Goal: Task Accomplishment & Management: Complete application form

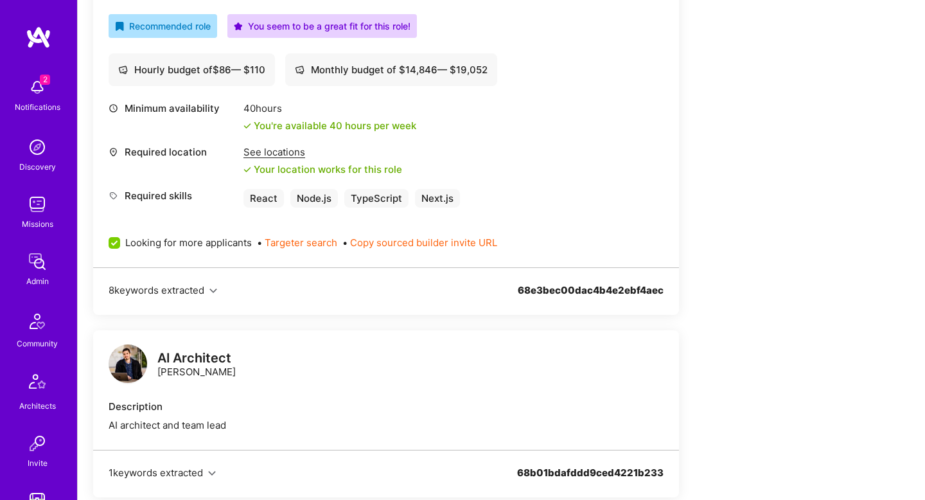
scroll to position [509, 0]
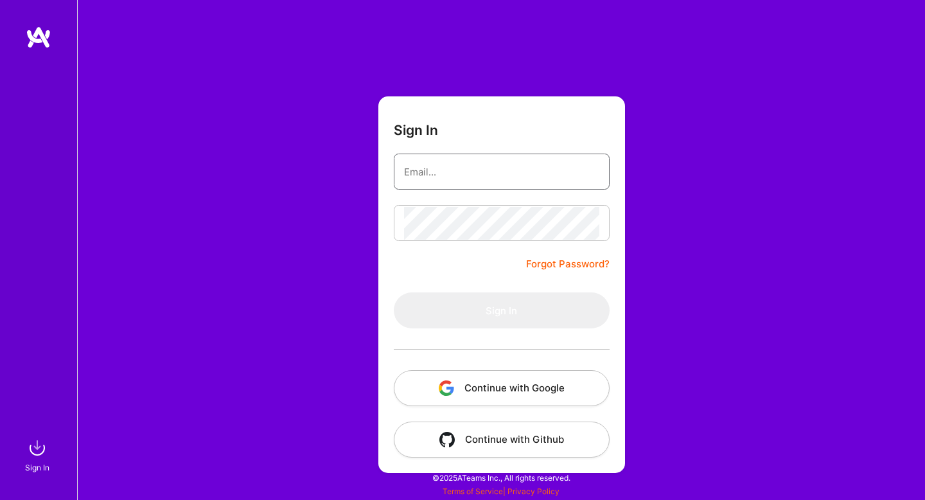
type input "doron@a.team"
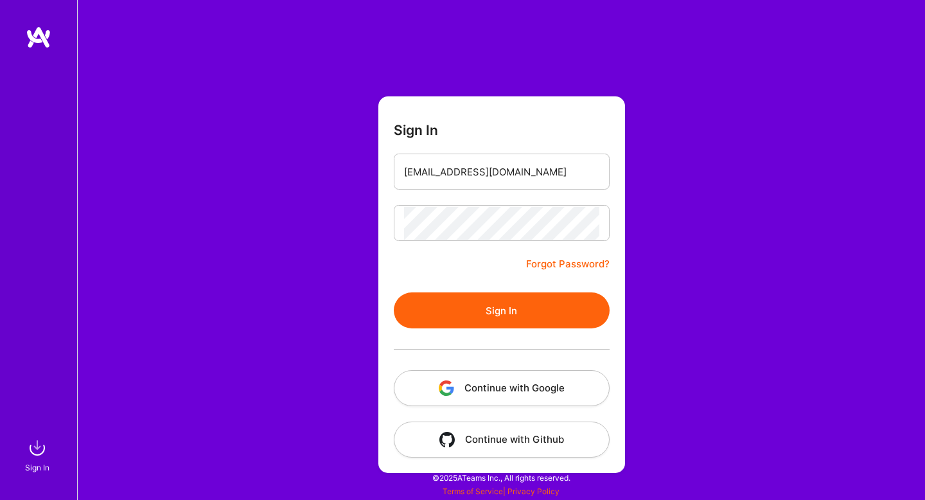
click at [516, 396] on button "Continue with Google" at bounding box center [502, 388] width 216 height 36
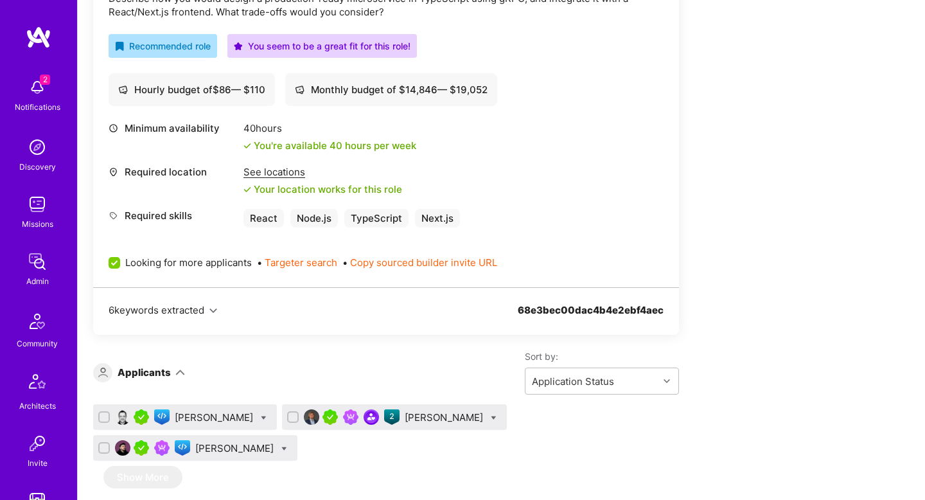
scroll to position [487, 0]
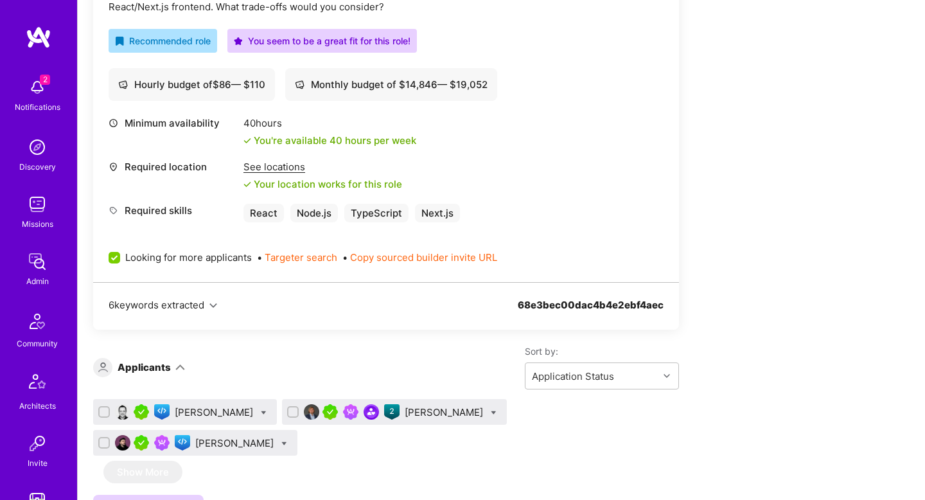
click at [441, 412] on div "Piotr Jachowicz" at bounding box center [445, 411] width 81 height 13
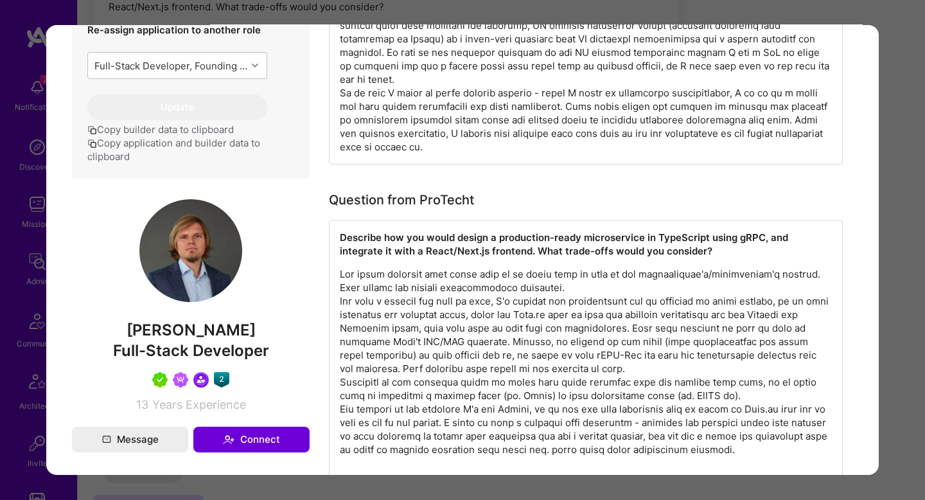
scroll to position [665, 0]
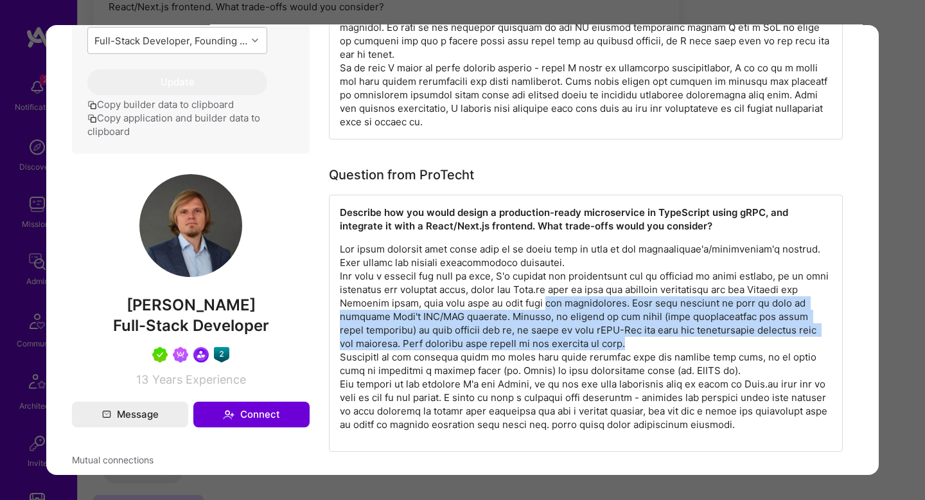
drag, startPoint x: 575, startPoint y: 340, endPoint x: 537, endPoint y: 304, distance: 52.7
click at [537, 304] on p "modal" at bounding box center [586, 336] width 492 height 189
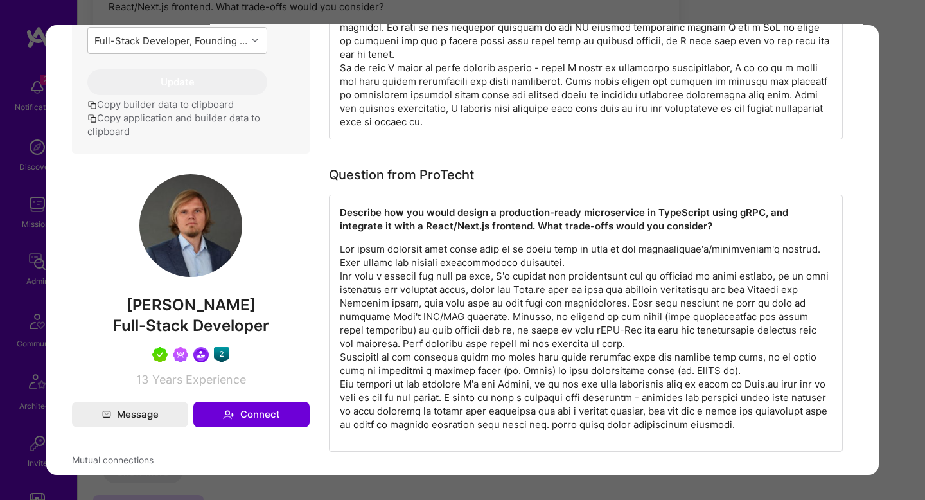
click at [884, 275] on div "Application 2 of 3 Builder Missing Requirements Required Location See locations…" at bounding box center [462, 250] width 925 height 500
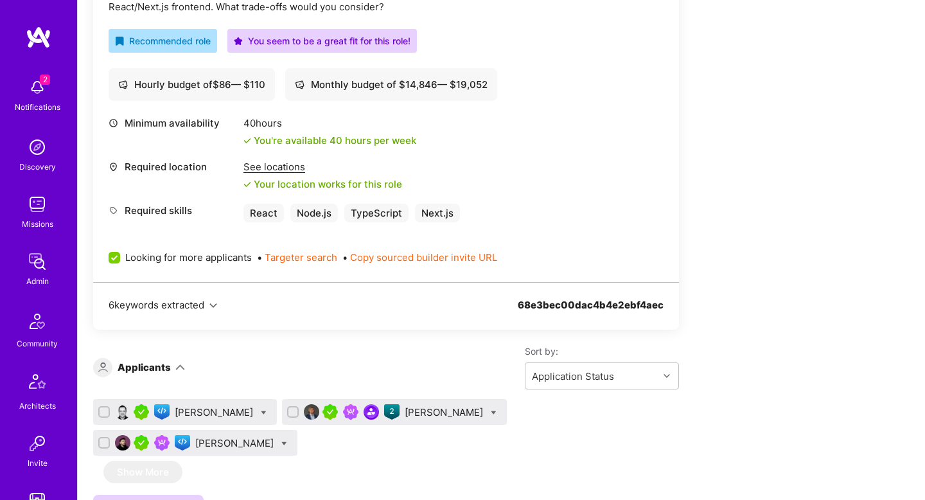
click at [209, 439] on div "Nikola Gigic" at bounding box center [235, 442] width 81 height 13
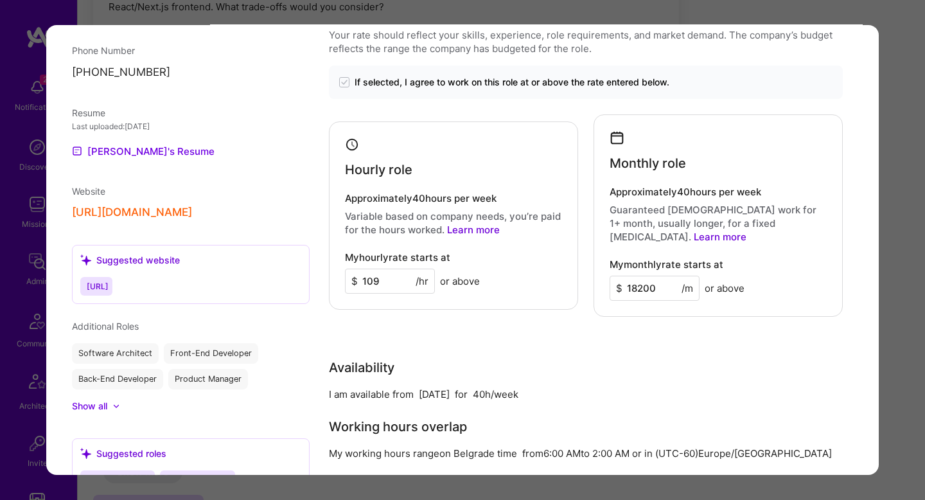
scroll to position [1216, 0]
